Goal: Task Accomplishment & Management: Use online tool/utility

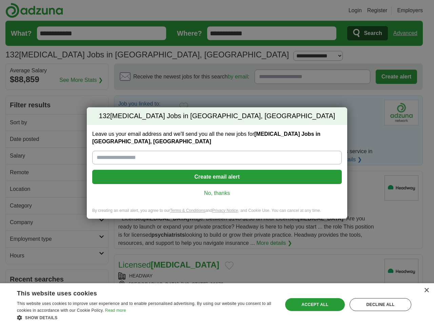
click at [217, 163] on input "Leave us your email address and we'll send you all the new jobs for [MEDICAL_DA…" at bounding box center [217, 158] width 250 height 14
click at [217, 177] on button "Create email alert" at bounding box center [217, 177] width 250 height 14
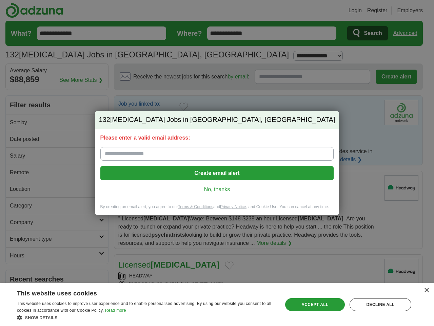
click at [217, 193] on div "Please enter a valid email address: Create email alert No, thanks" at bounding box center [217, 166] width 245 height 75
click at [427, 290] on div "×" at bounding box center [426, 290] width 5 height 5
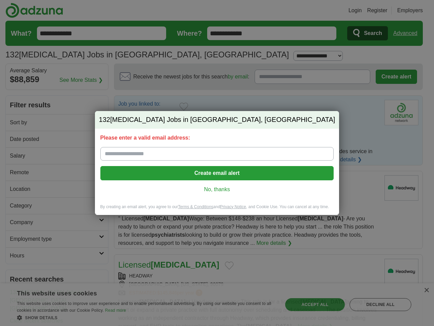
click at [146, 317] on div "132 [MEDICAL_DATA] Jobs in [GEOGRAPHIC_DATA], [GEOGRAPHIC_DATA] Please enter a …" at bounding box center [217, 163] width 434 height 326
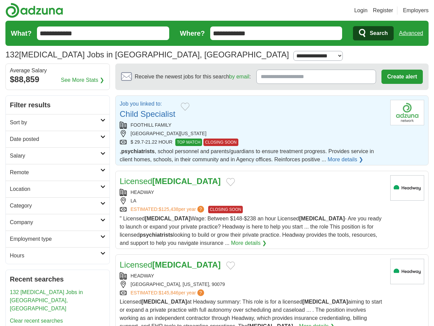
click at [315, 304] on div "Licensed [MEDICAL_DATA] at Headway summary: This role is for a licensed [MEDICA…" at bounding box center [252, 314] width 265 height 33
